Goal: Task Accomplishment & Management: Manage account settings

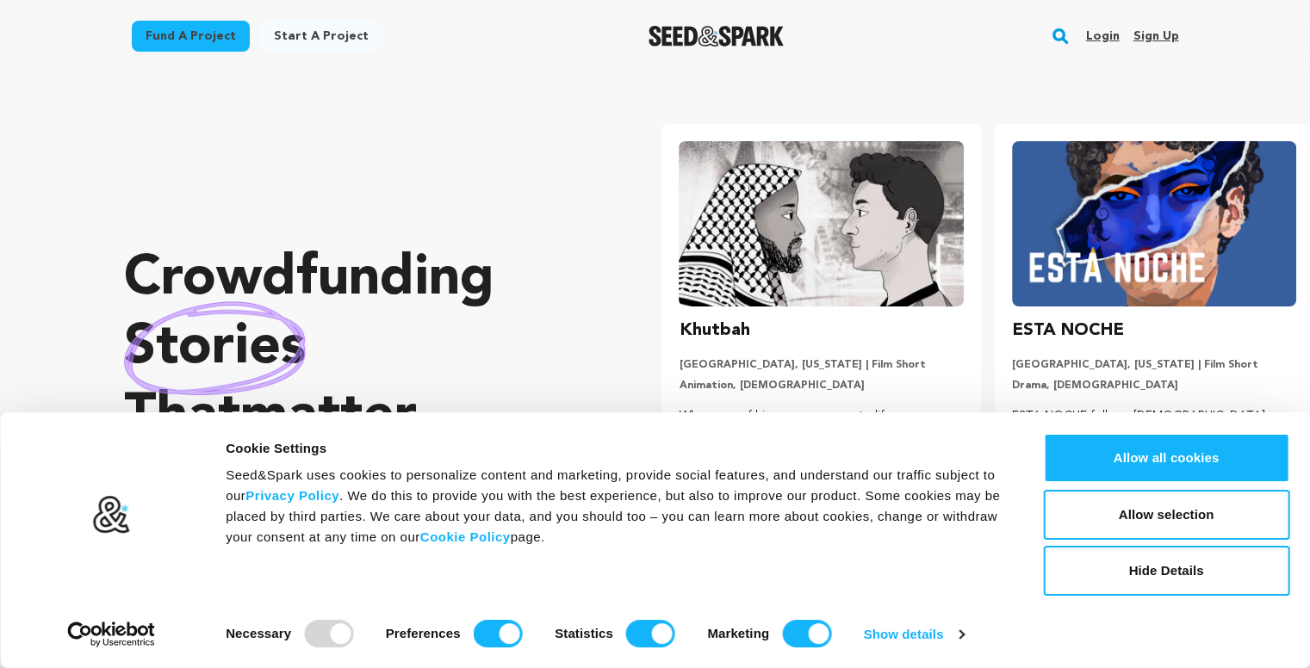
scroll to position [0, 345]
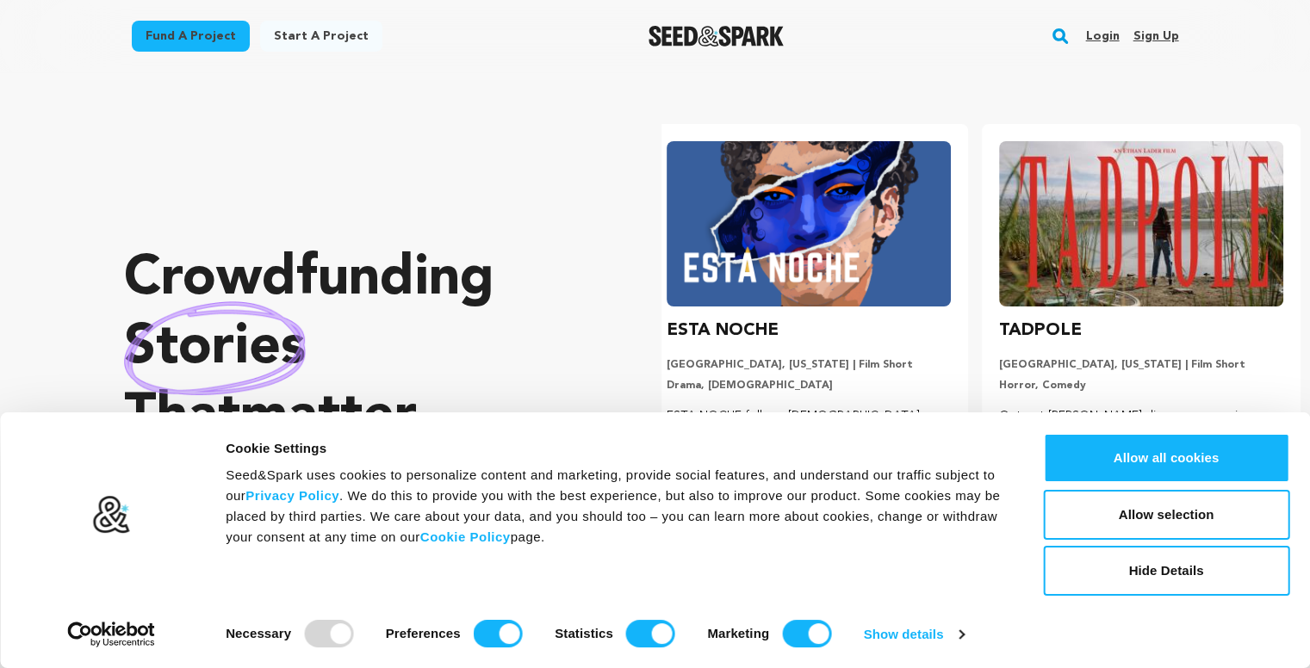
click at [1151, 36] on link "Sign up" at bounding box center [1156, 36] width 46 height 28
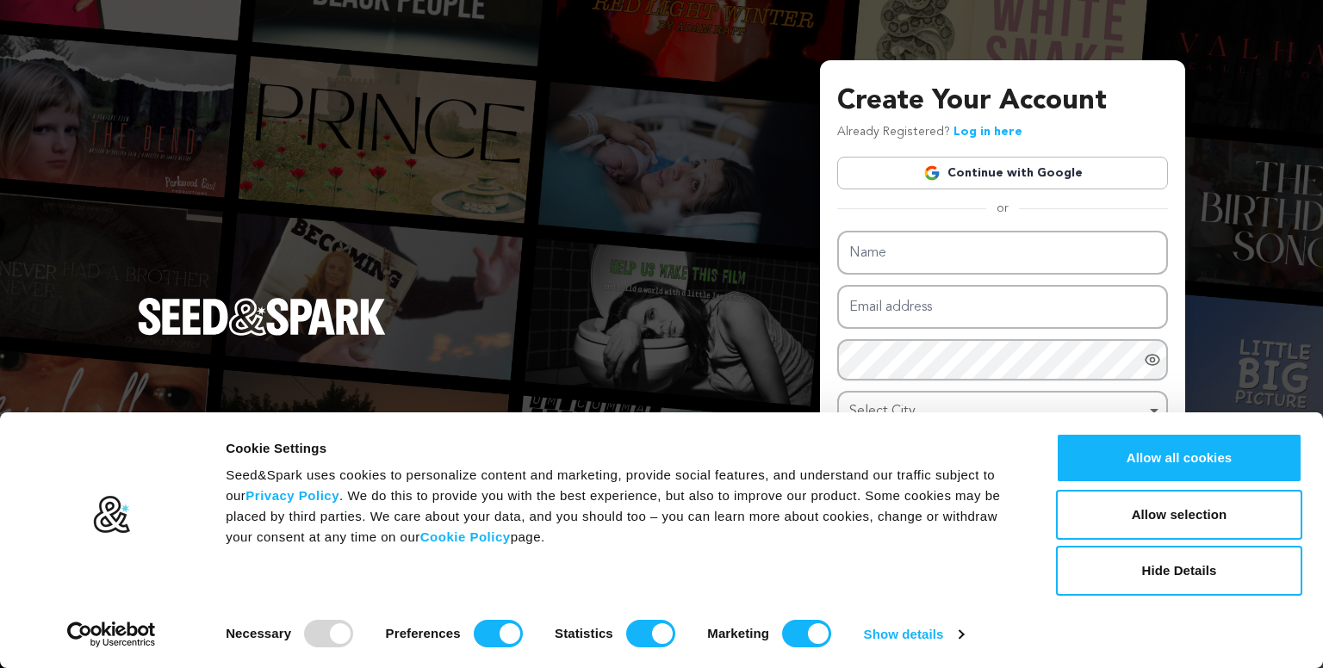
click at [983, 178] on link "Continue with Google" at bounding box center [1002, 173] width 331 height 33
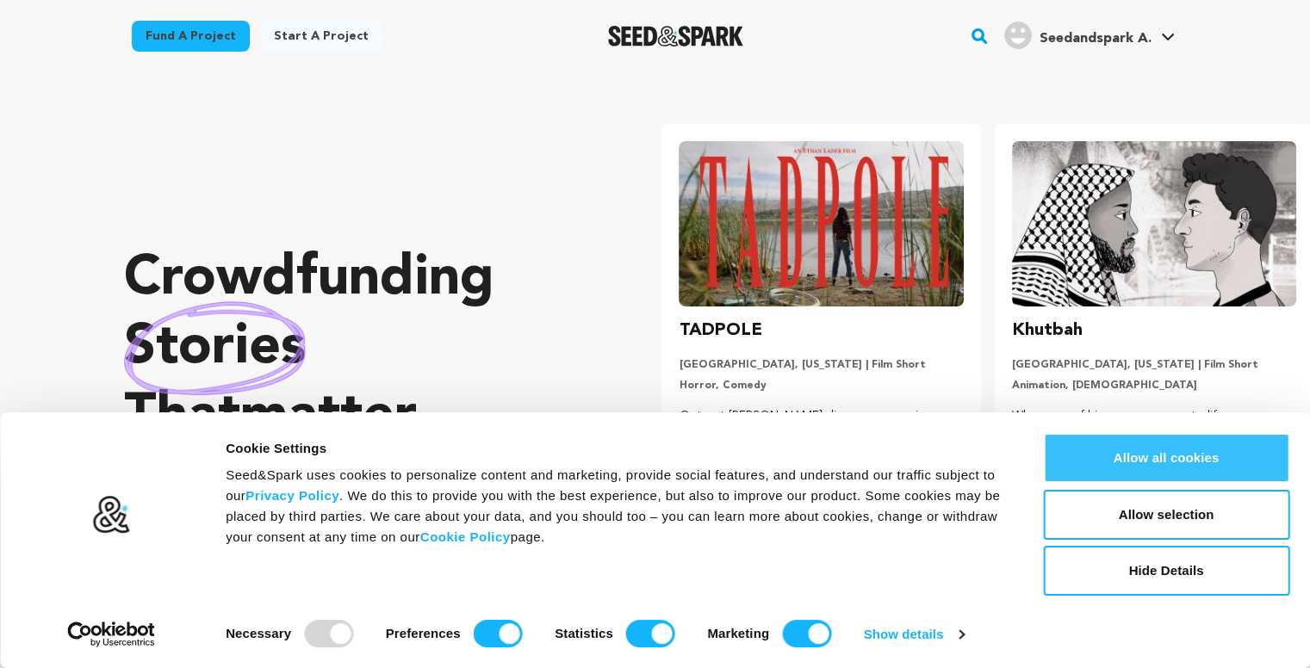
scroll to position [0, 345]
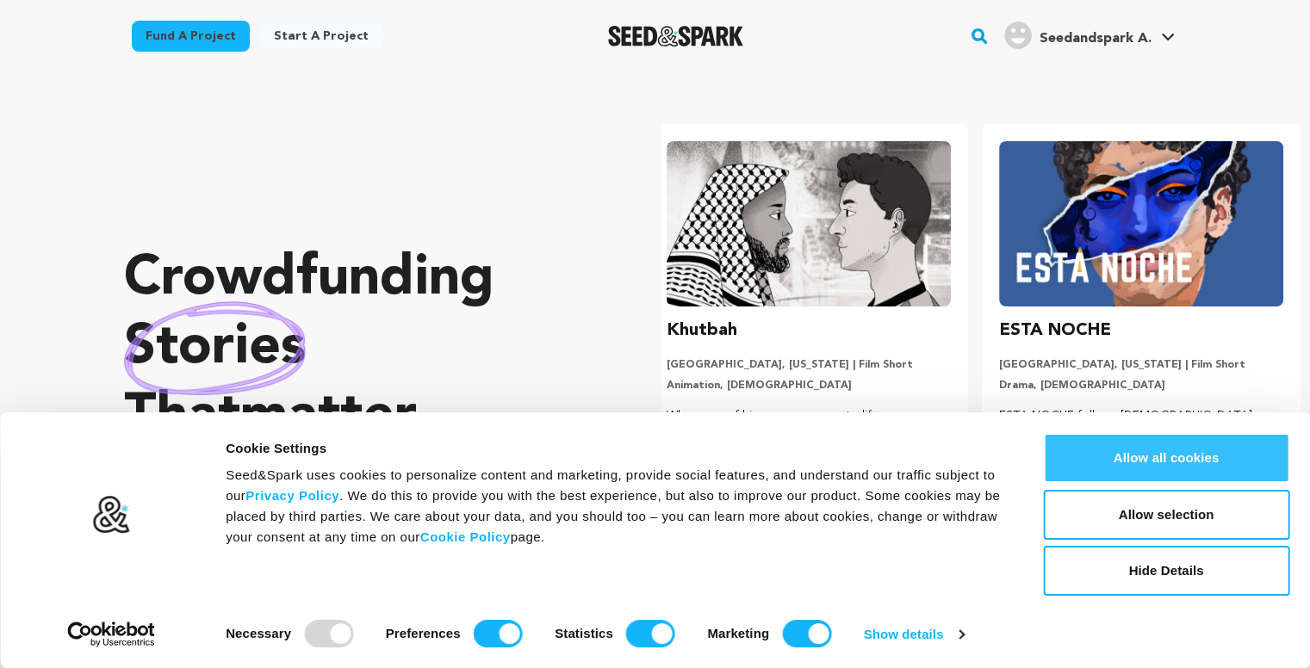
click at [1158, 455] on button "Allow all cookies" at bounding box center [1166, 458] width 246 height 50
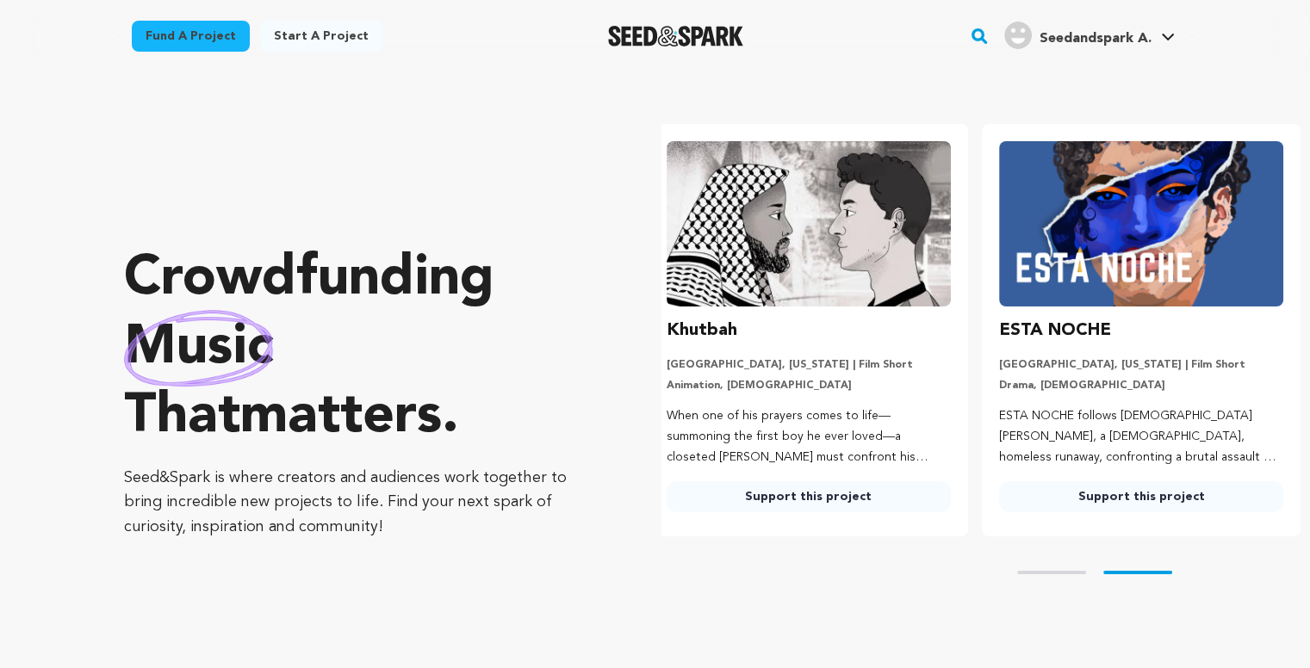
click at [1133, 39] on span "Seedandspark A." at bounding box center [1095, 39] width 112 height 14
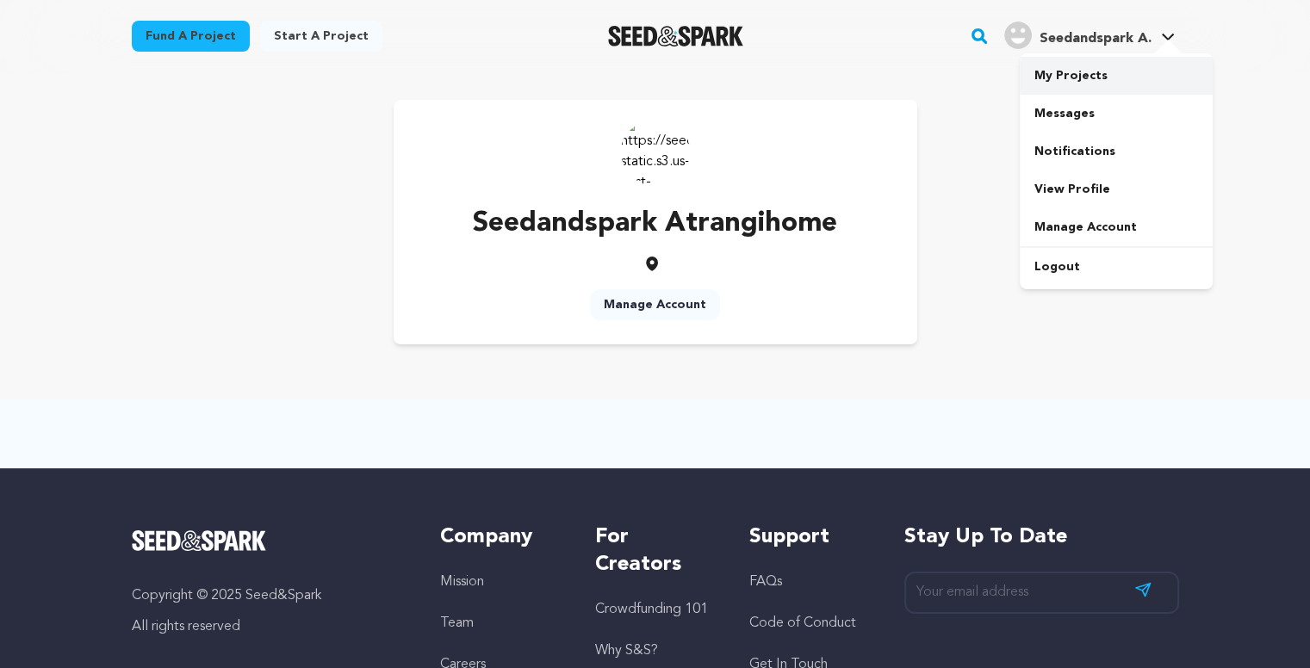
click at [1063, 84] on link "My Projects" at bounding box center [1116, 76] width 193 height 38
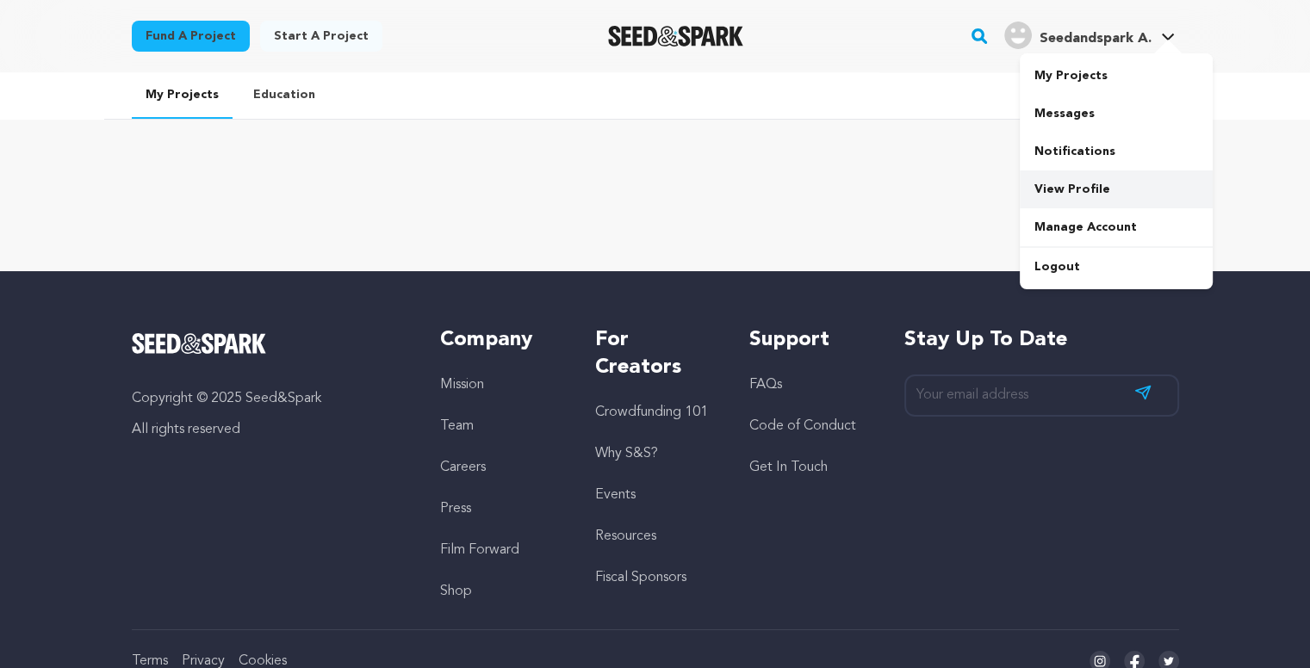
click at [1064, 182] on link "View Profile" at bounding box center [1116, 190] width 193 height 38
